Goal: Transaction & Acquisition: Download file/media

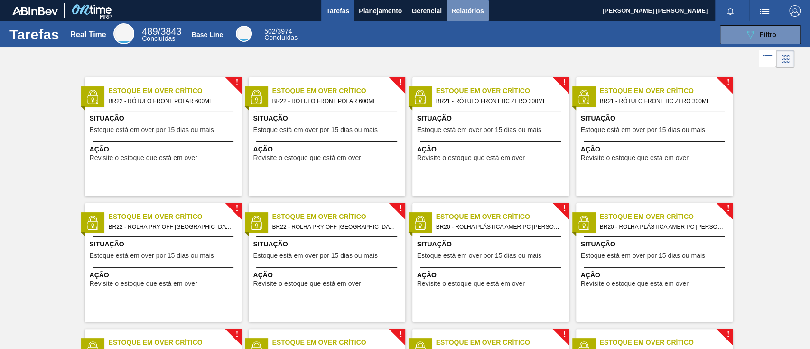
click at [465, 9] on span "Relatórios" at bounding box center [467, 10] width 32 height 11
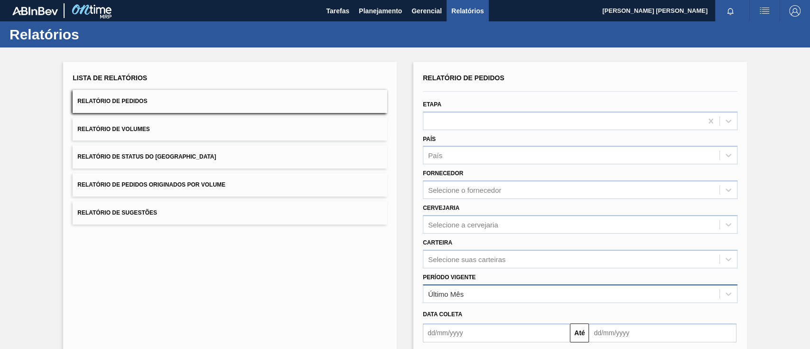
click at [498, 292] on div "Último Mês" at bounding box center [571, 294] width 296 height 14
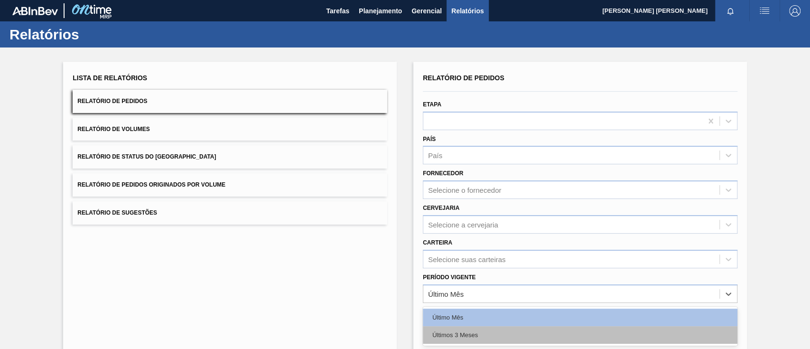
click at [490, 331] on div "Últimos 3 Meses" at bounding box center [580, 335] width 315 height 18
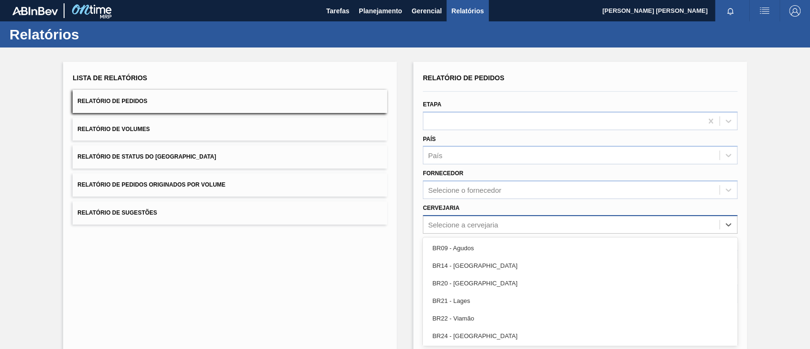
click at [510, 220] on div "Relatório de Pedidos Etapa País País Fornecedor Selecione o fornecedor Cervejar…" at bounding box center [580, 226] width 315 height 311
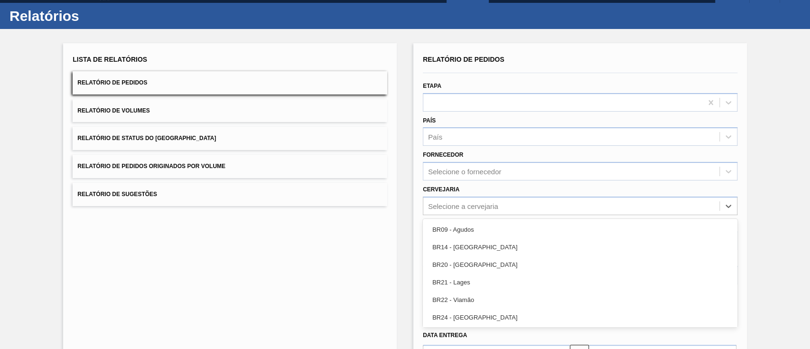
drag, startPoint x: 484, startPoint y: 270, endPoint x: 493, endPoint y: 271, distance: 8.7
click at [484, 270] on div "BR20 - [GEOGRAPHIC_DATA]" at bounding box center [580, 265] width 315 height 18
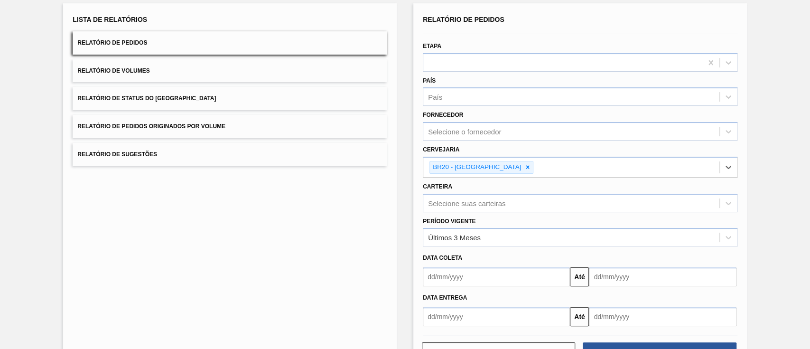
scroll to position [92, 0]
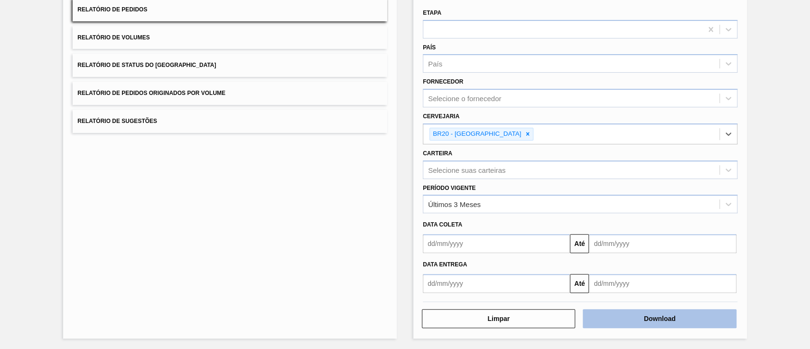
click at [691, 318] on button "Download" at bounding box center [659, 318] width 153 height 19
